Goal: Task Accomplishment & Management: Manage account settings

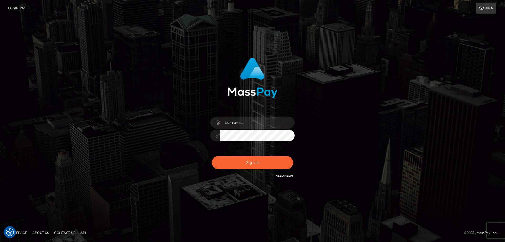
checkbox input "true"
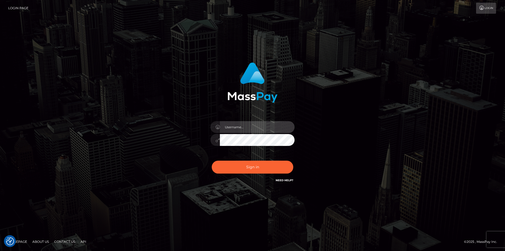
click at [246, 131] on input "text" at bounding box center [257, 127] width 75 height 12
type input "Leeroy.megabonanza"
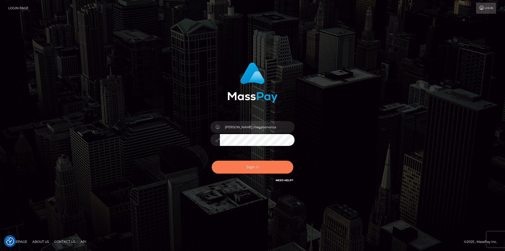
click at [245, 164] on button "Sign in" at bounding box center [253, 166] width 82 height 13
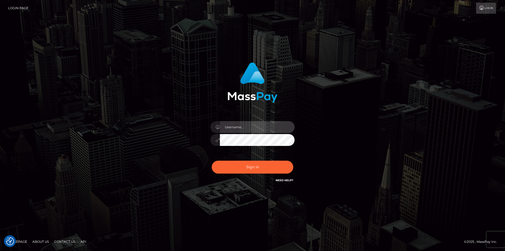
click at [251, 125] on input "text" at bounding box center [257, 127] width 75 height 12
type input "[PERSON_NAME].megabonanza"
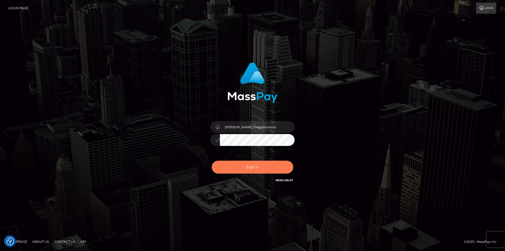
click at [250, 166] on button "Sign in" at bounding box center [253, 166] width 82 height 13
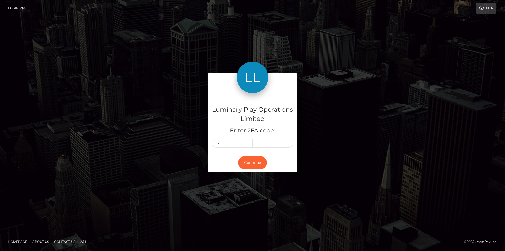
type input "4"
type input "2"
type input "7"
type input "0"
type input "7"
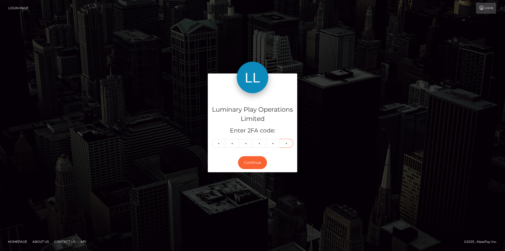
type input "7"
click at [250, 166] on button "Continue" at bounding box center [252, 162] width 29 height 13
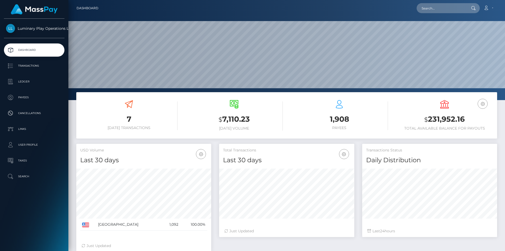
scroll to position [93, 135]
